Goal: Task Accomplishment & Management: Manage account settings

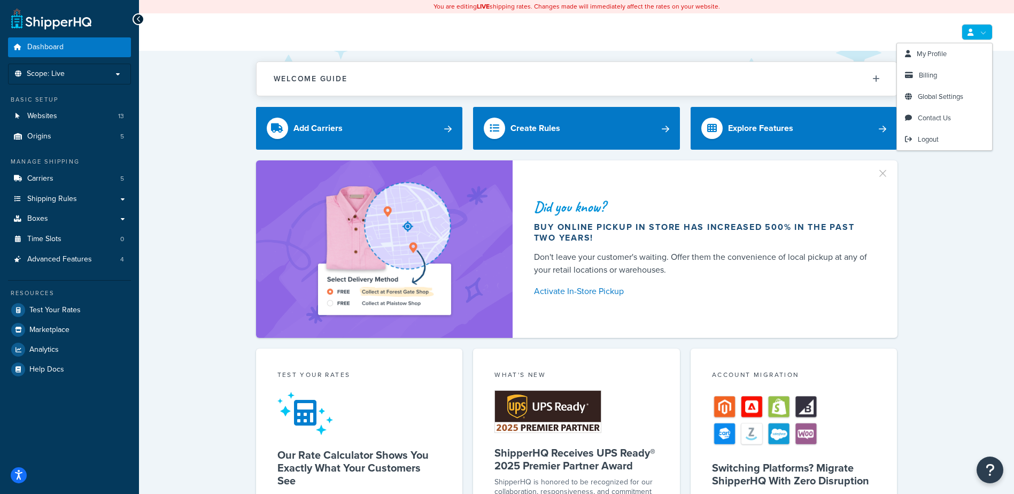
click at [972, 27] on link at bounding box center [976, 32] width 31 height 16
click at [924, 73] on span "Billing" at bounding box center [927, 75] width 18 height 10
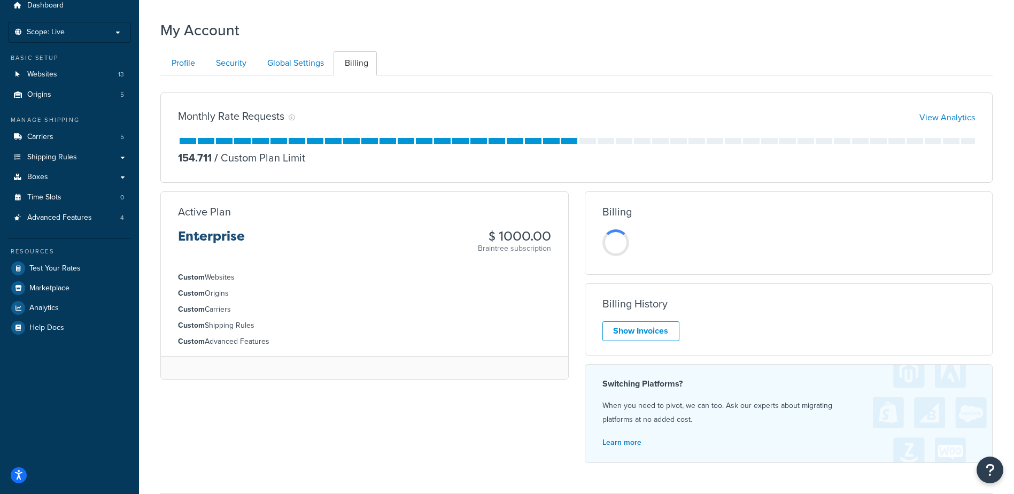
scroll to position [107, 0]
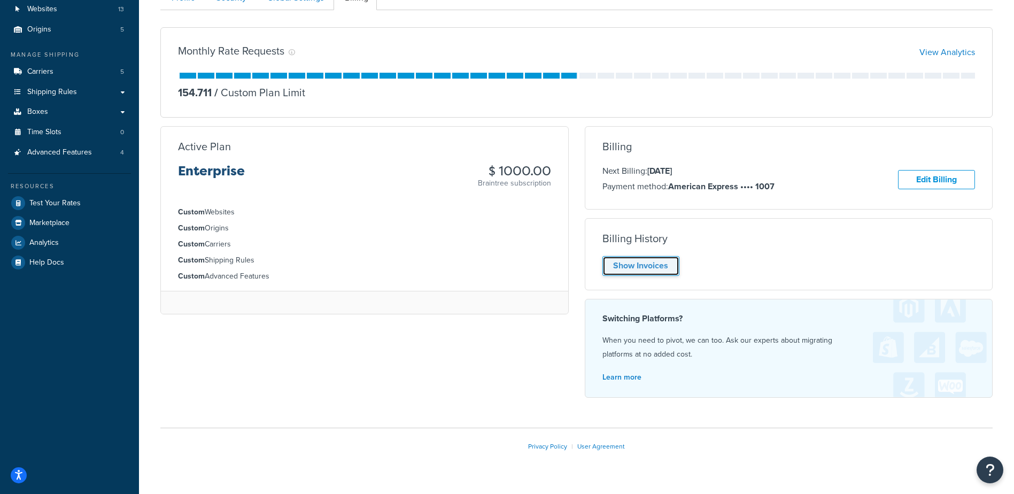
click at [661, 267] on link "Show Invoices" at bounding box center [640, 266] width 77 height 20
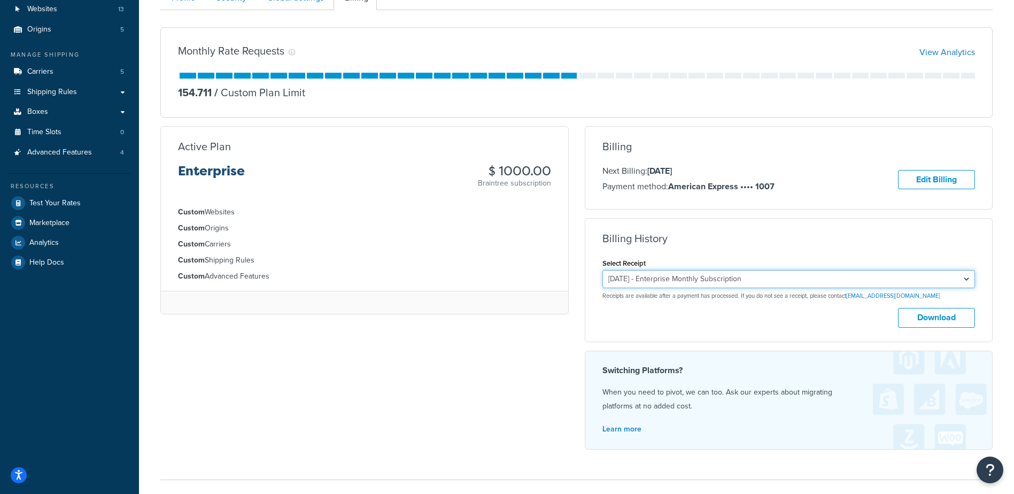
click at [813, 278] on select "August 30, 2025 - Enterprise Monthly Subscription July 30, 2025 - Enterprise Mo…" at bounding box center [788, 279] width 373 height 18
click at [602, 270] on select "August 30, 2025 - Enterprise Monthly Subscription July 30, 2025 - Enterprise Mo…" at bounding box center [788, 279] width 373 height 18
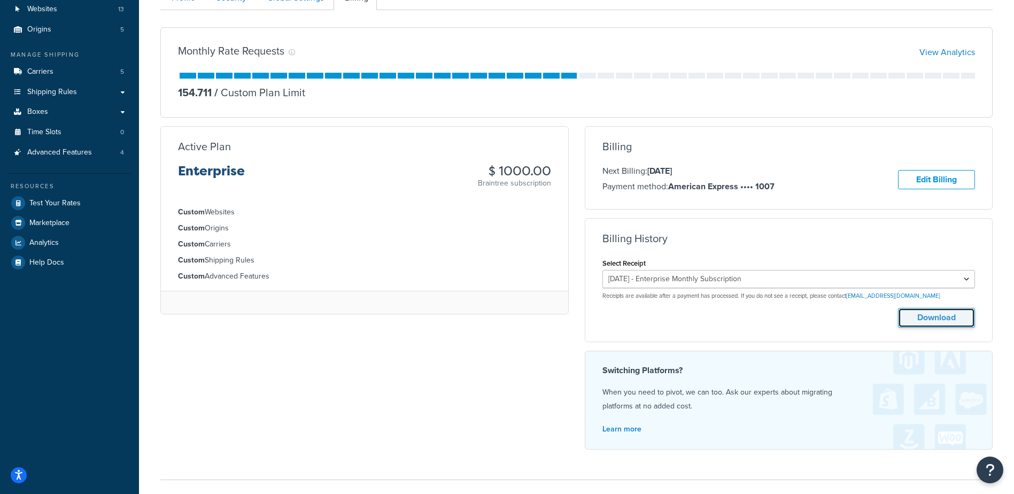
click at [938, 315] on button "Download" at bounding box center [936, 318] width 77 height 20
